Goal: Navigation & Orientation: Find specific page/section

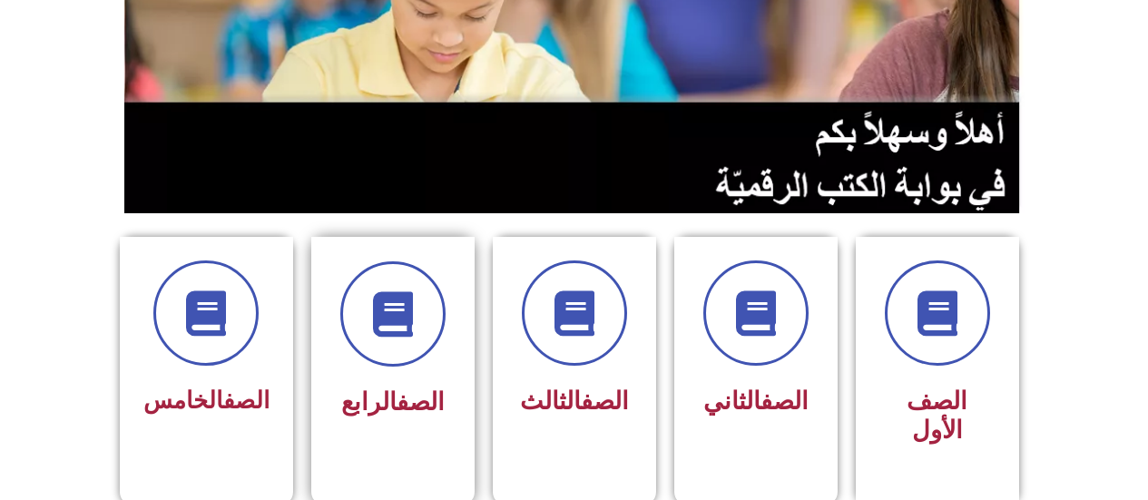
scroll to position [454, 0]
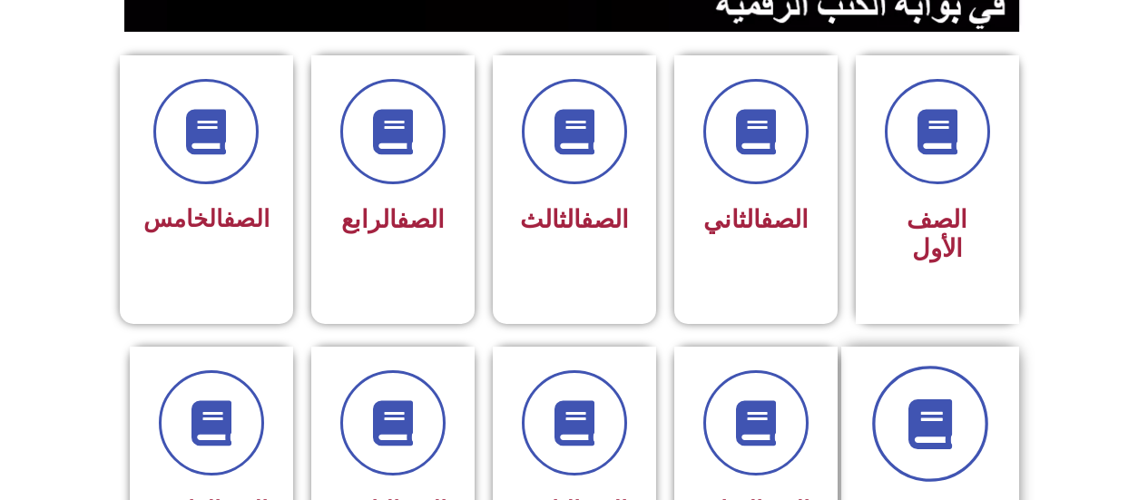
click at [900, 403] on span at bounding box center [930, 424] width 116 height 116
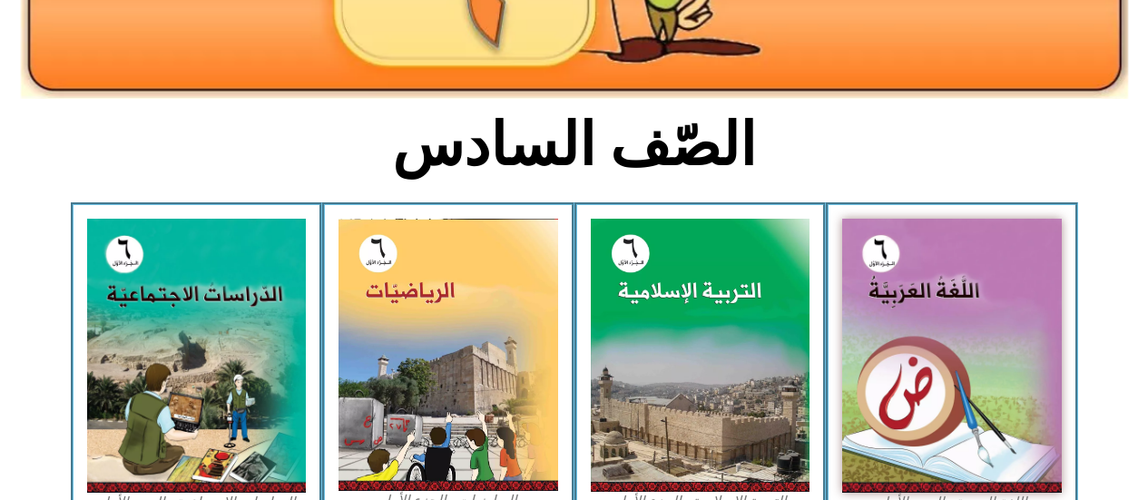
scroll to position [545, 0]
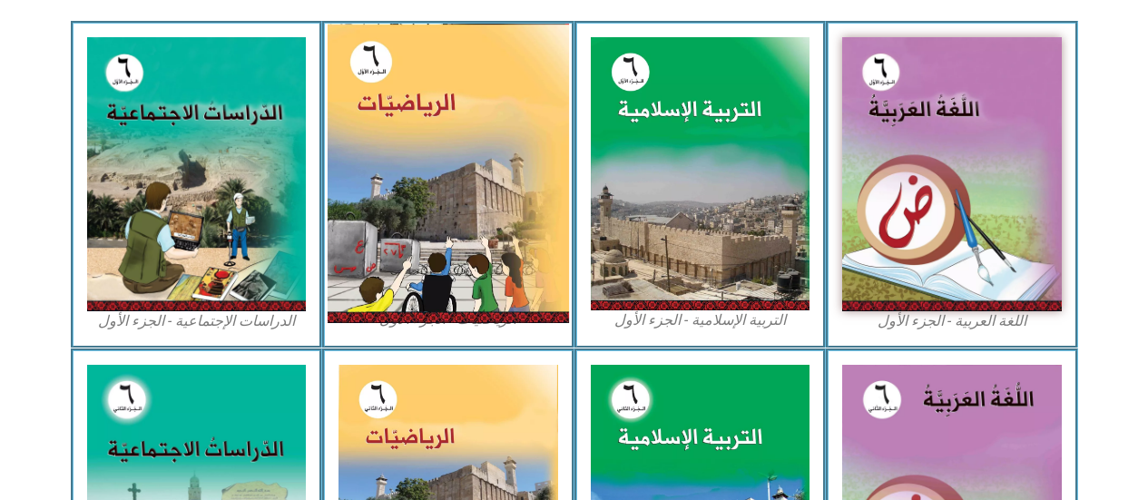
click at [473, 223] on img at bounding box center [448, 174] width 241 height 300
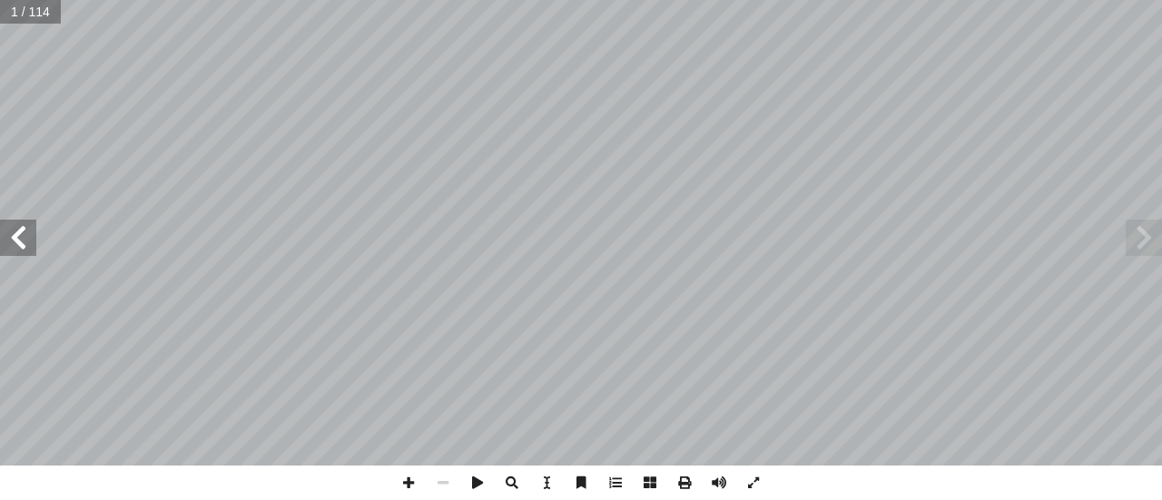
click at [34, 251] on span at bounding box center [18, 238] width 36 height 36
click at [34, 249] on span at bounding box center [18, 238] width 36 height 36
click at [34, 248] on span at bounding box center [18, 238] width 36 height 36
click at [413, 478] on span at bounding box center [408, 483] width 34 height 34
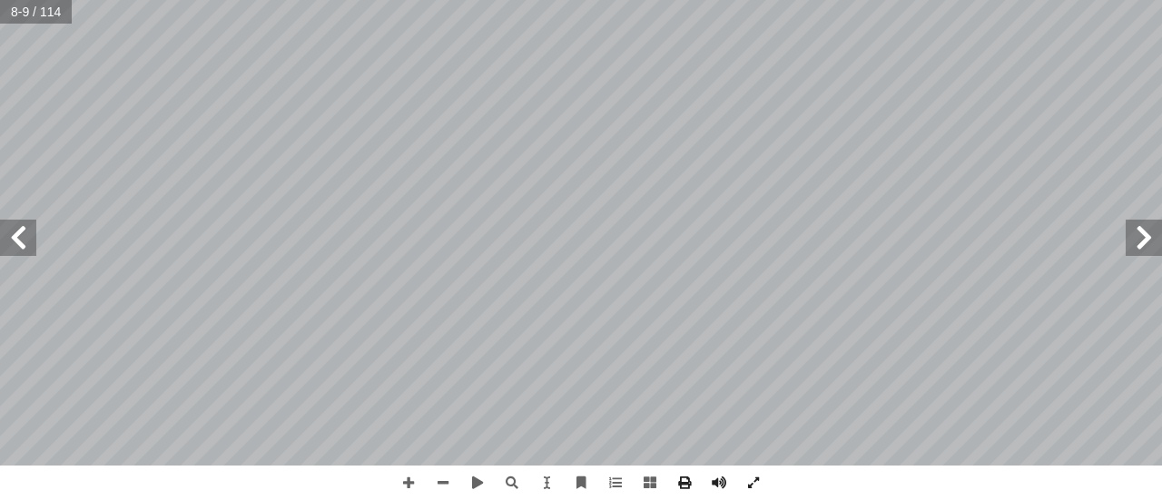
click at [751, 0] on html "الصفحة الرئيسية الصف الأول الصف الثاني الصف الثالث الصف الرابع الصف الخامس الصف…" at bounding box center [581, 82] width 1162 height 165
